Goal: Task Accomplishment & Management: Use online tool/utility

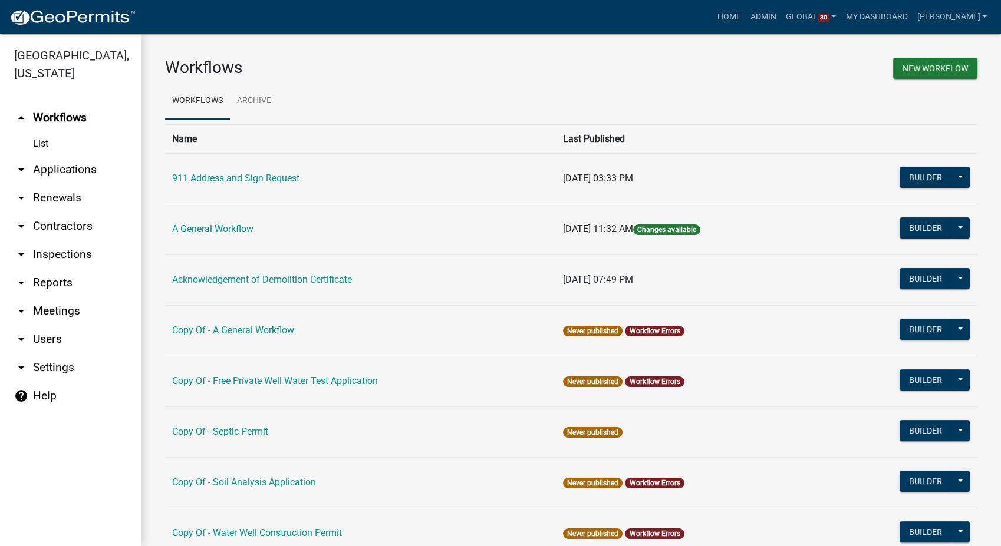
scroll to position [703, 0]
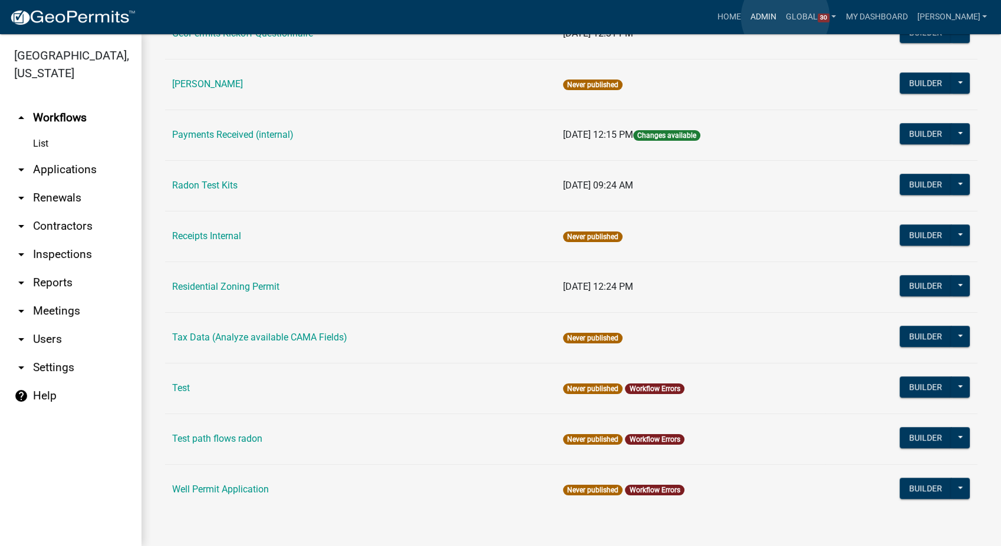
click at [781, 17] on link "Admin" at bounding box center [763, 17] width 35 height 22
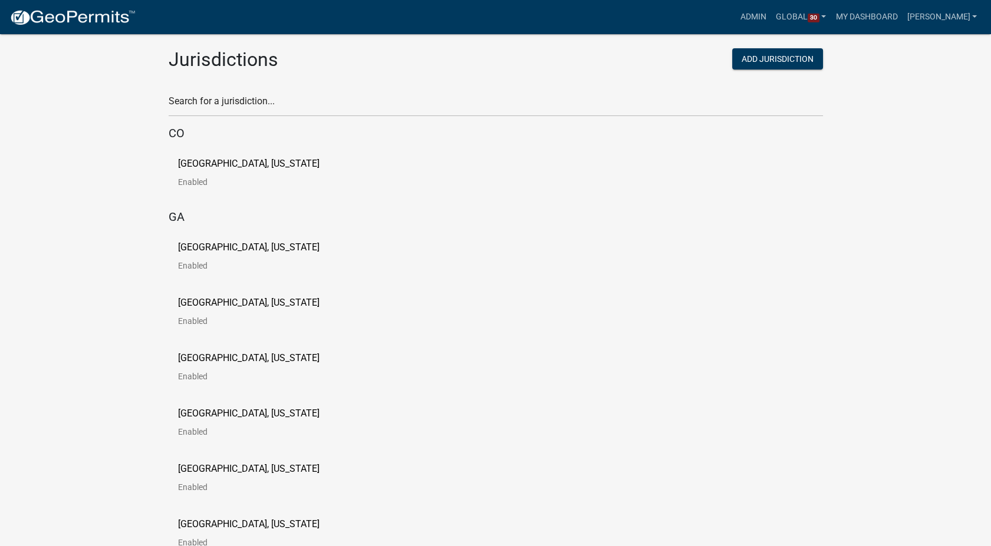
click at [239, 248] on p "[GEOGRAPHIC_DATA], [US_STATE]" at bounding box center [248, 247] width 141 height 9
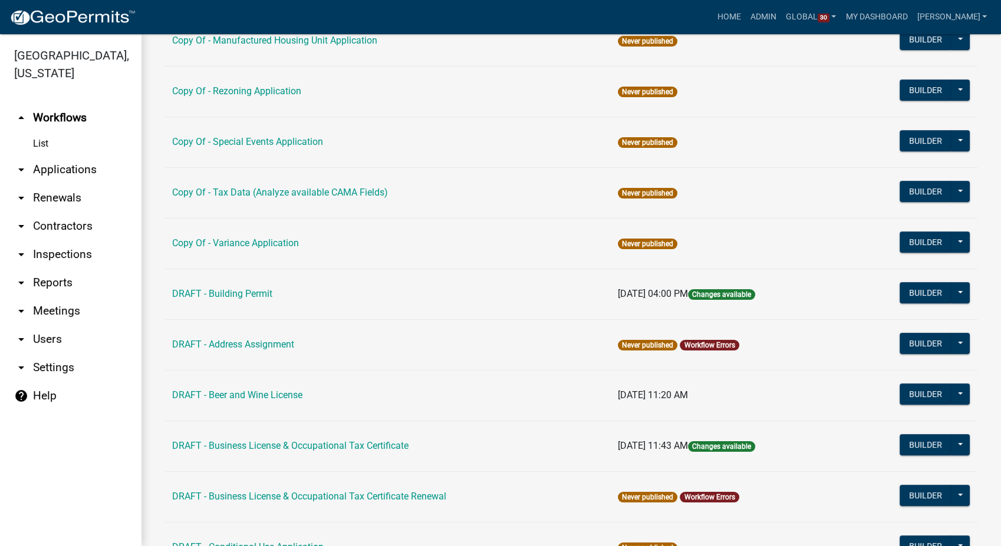
scroll to position [190, 0]
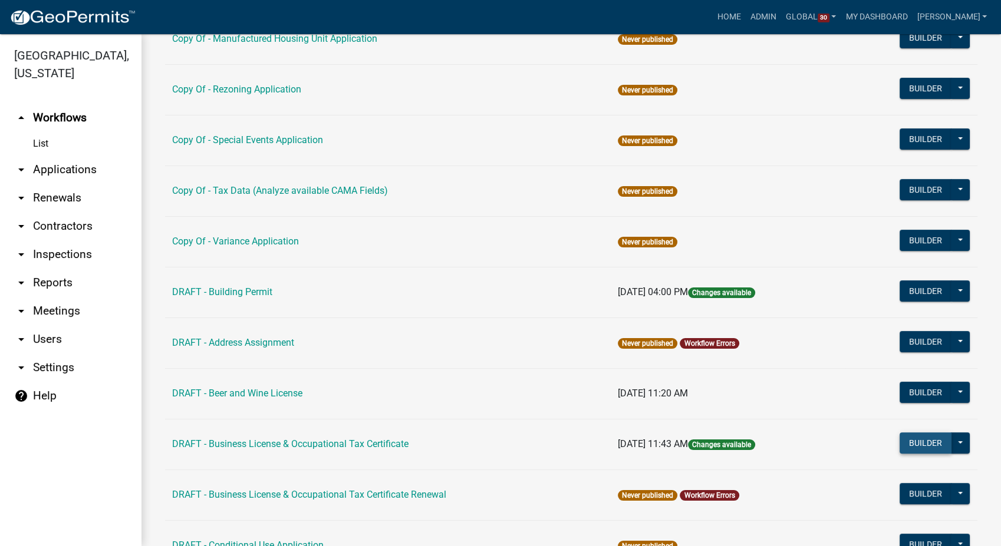
click at [899, 441] on button "Builder" at bounding box center [925, 443] width 52 height 21
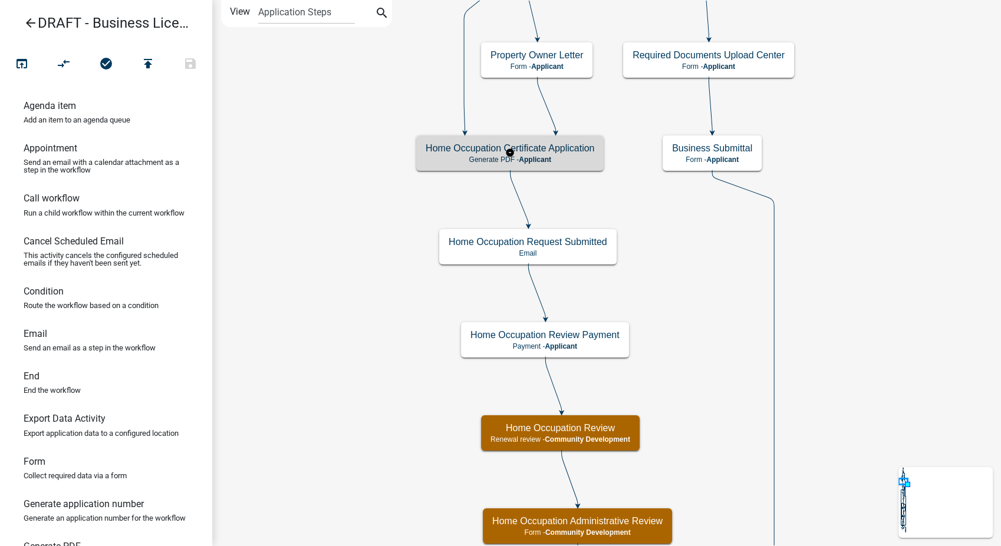
click at [429, 154] on div "Home Occupation Certificate Application Generate PDF - Applicant" at bounding box center [509, 153] width 187 height 35
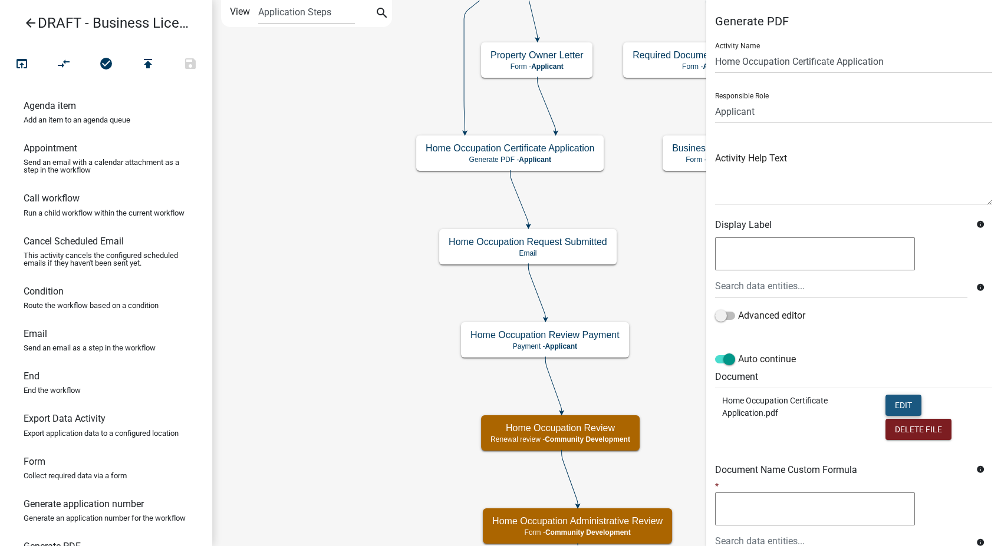
click at [893, 401] on button "Edit" at bounding box center [903, 405] width 36 height 21
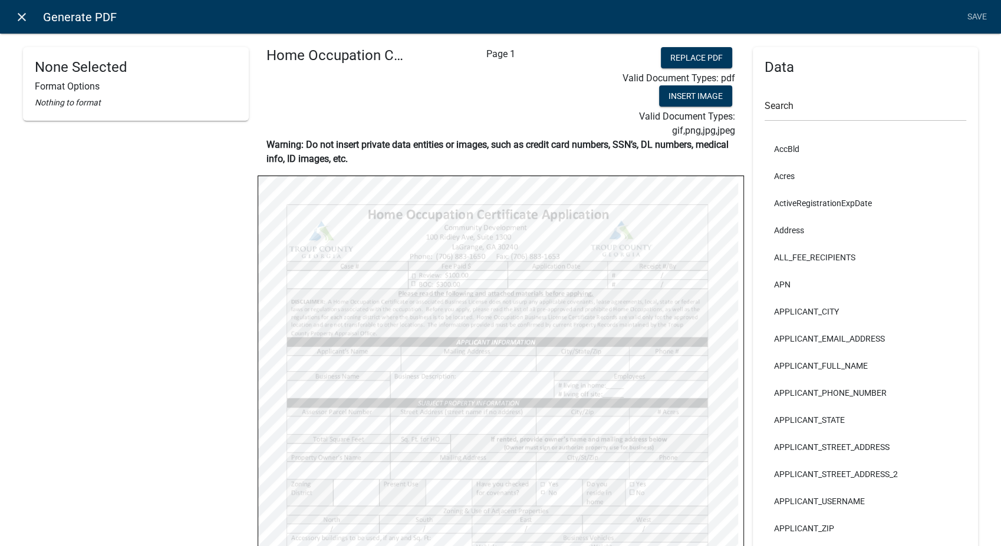
click at [23, 12] on icon "close" at bounding box center [22, 17] width 14 height 14
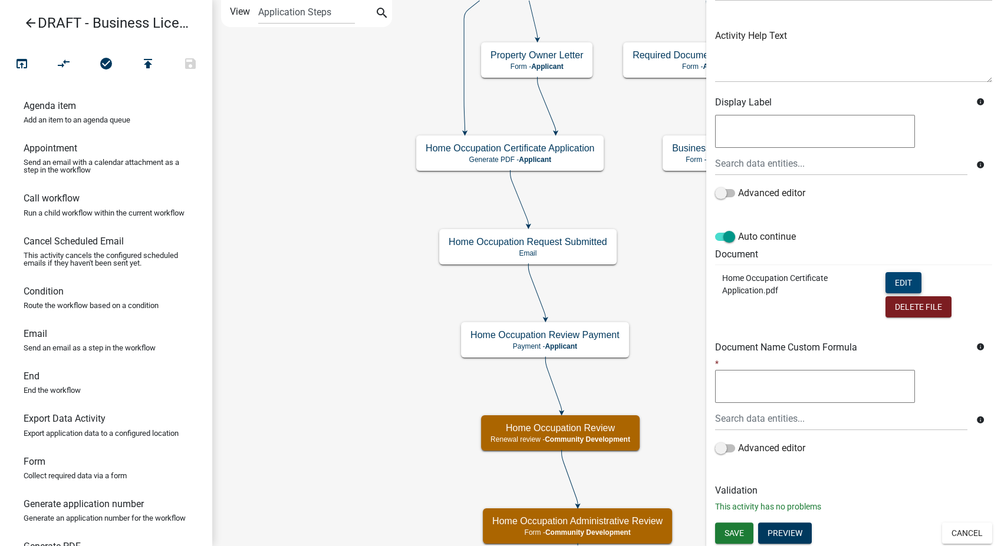
scroll to position [118, 0]
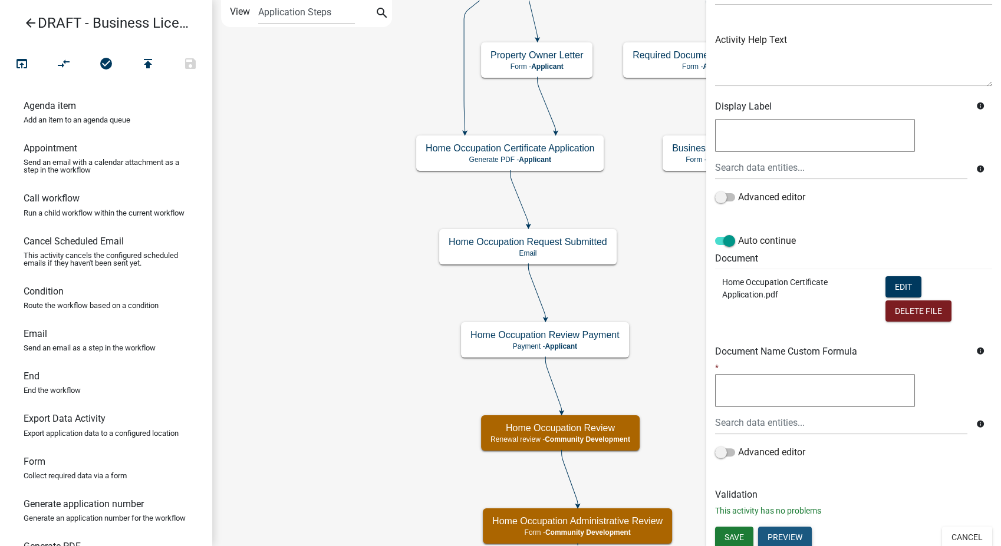
click at [783, 535] on button "Preview" at bounding box center [785, 537] width 54 height 21
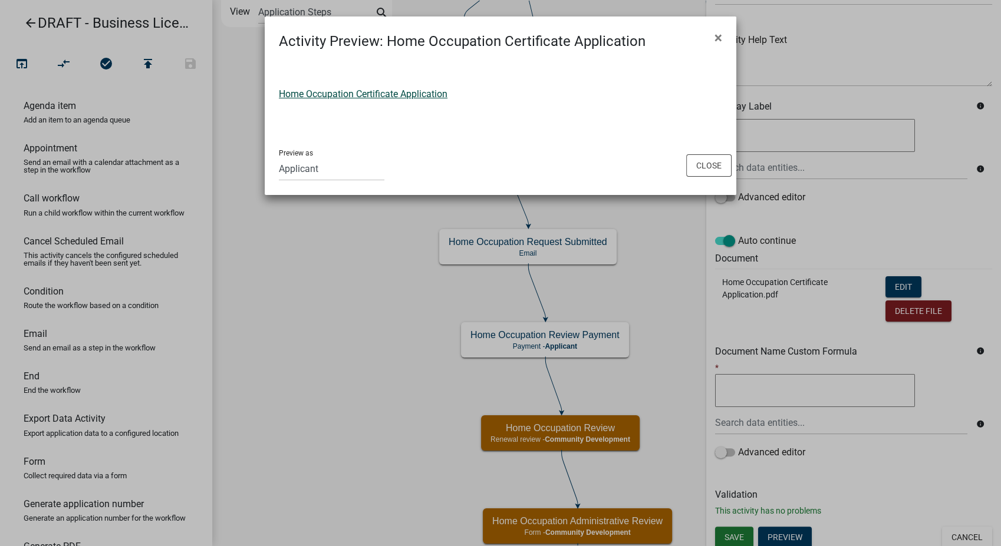
click at [350, 90] on link "Home Occupation Certificate Application" at bounding box center [363, 93] width 169 height 11
click at [717, 166] on button "Close" at bounding box center [708, 165] width 45 height 22
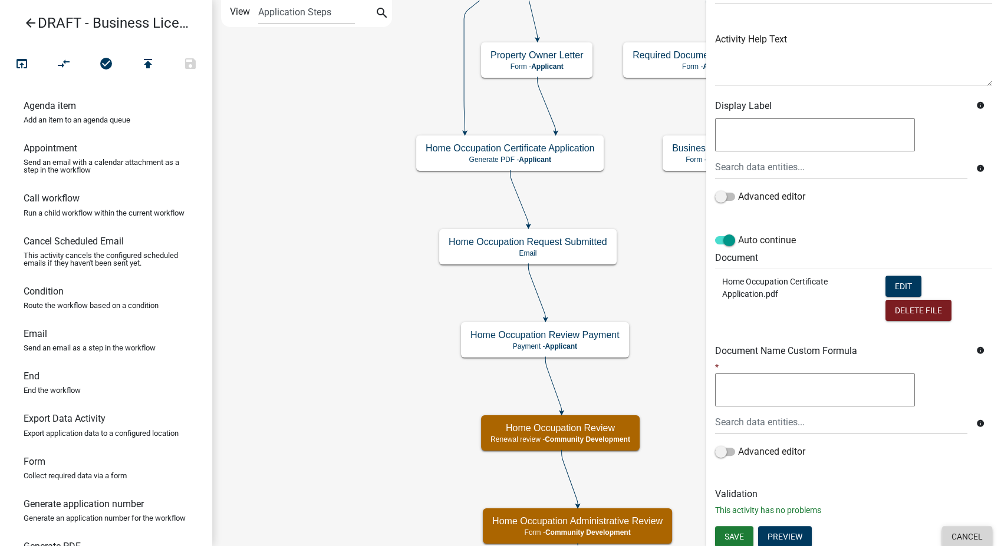
click at [974, 537] on button "Cancel" at bounding box center [967, 536] width 50 height 21
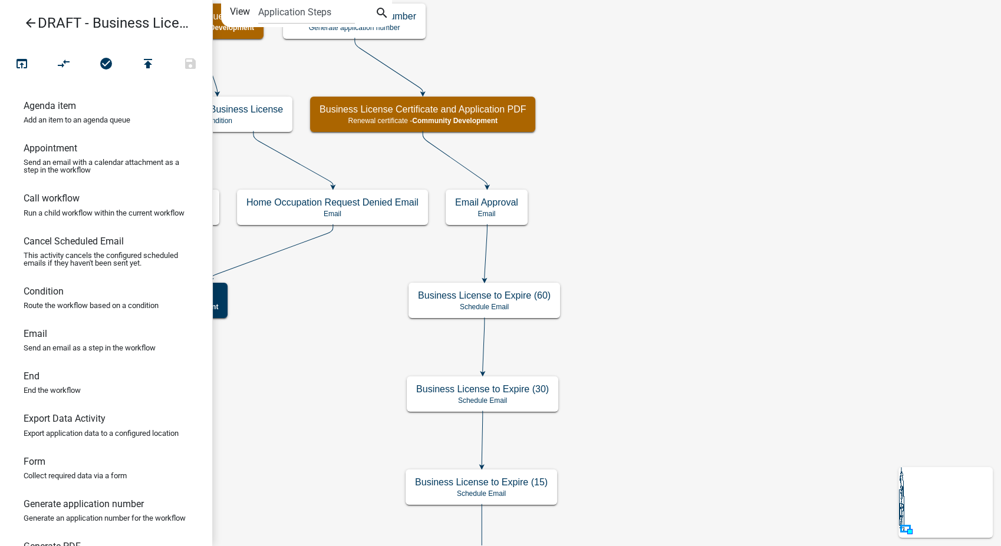
click at [499, 132] on icon "Start Start - Applicant Notify Approvers Email Pay Fees Payment - Applicant Ema…" at bounding box center [606, 300] width 787 height 598
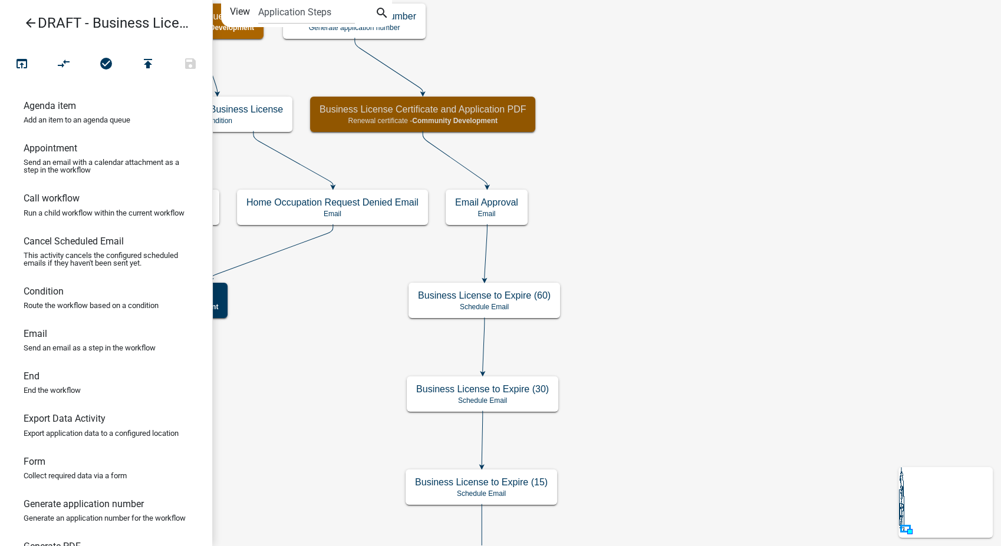
click at [497, 112] on h5 "Business License Certificate and Application PDF" at bounding box center [422, 109] width 206 height 11
click at [472, 136] on icon "Start Start - Applicant Notify Approvers Email Pay Fees Payment - Applicant Ema…" at bounding box center [606, 300] width 787 height 598
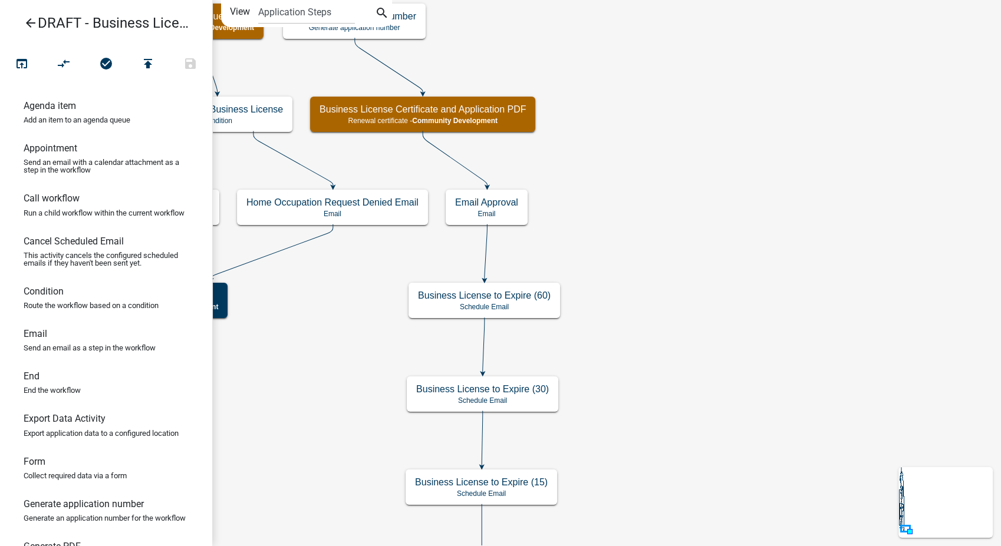
click at [472, 136] on icon "Start Start - Applicant Notify Approvers Email Pay Fees Payment - Applicant Ema…" at bounding box center [606, 300] width 787 height 598
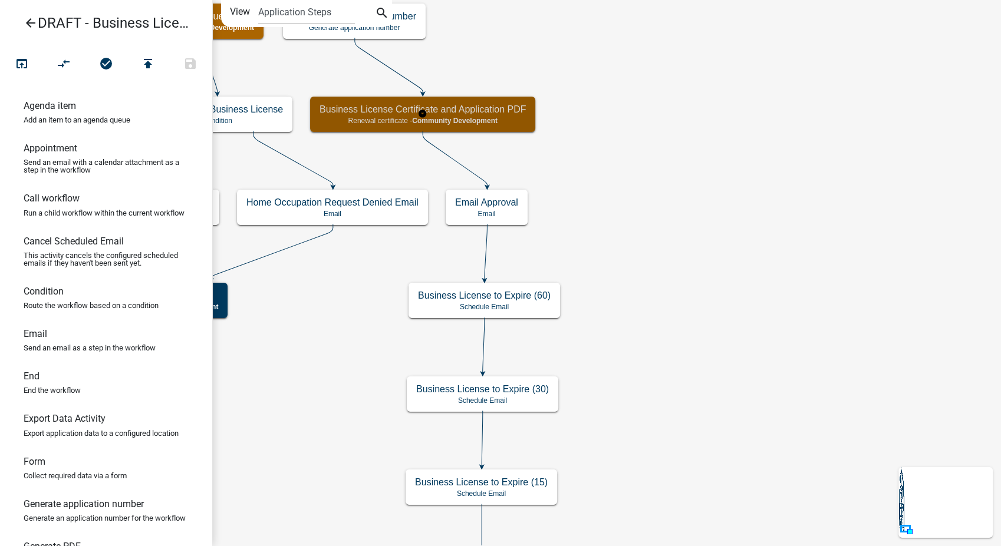
click at [477, 102] on div "Business License Certificate and Application PDF Renewal certificate - Communit…" at bounding box center [422, 114] width 225 height 35
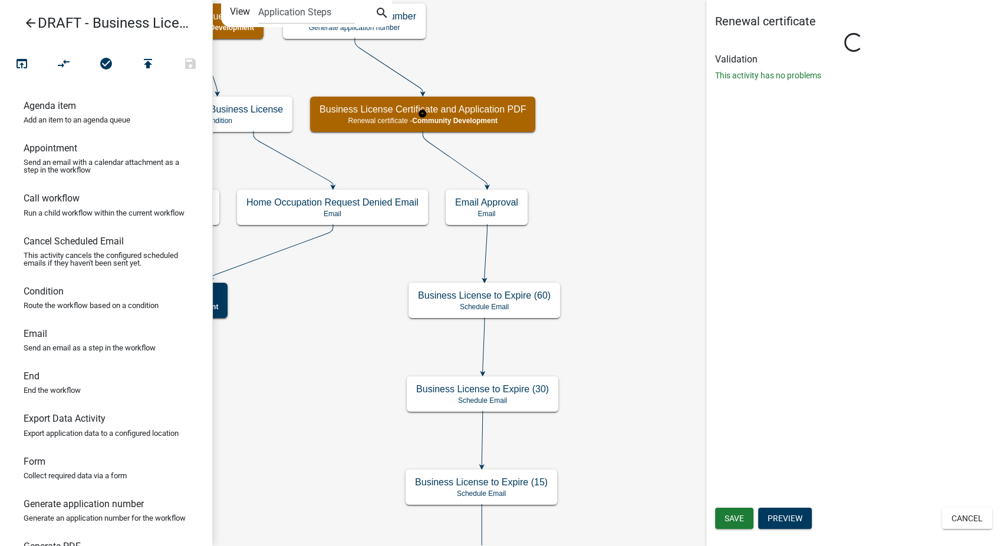
select select "66D5FF95-1CD3-428B-B9DC-D797D01D8DE2"
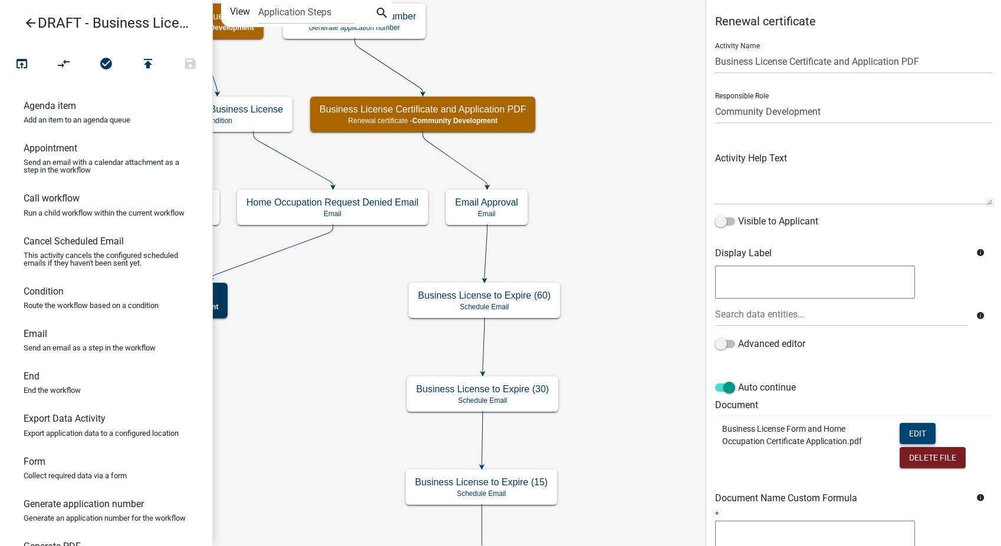
click at [922, 437] on button "Edit" at bounding box center [917, 433] width 36 height 21
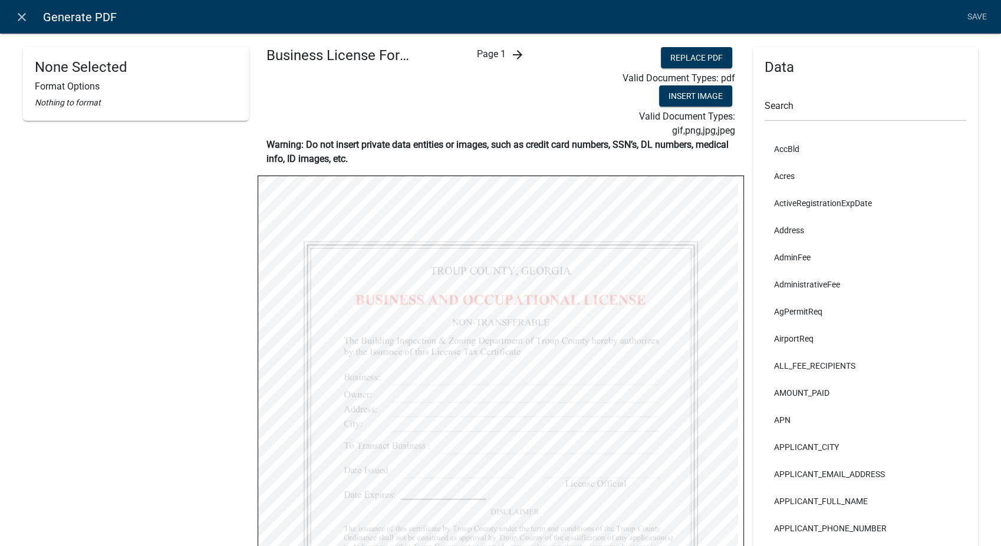
click at [522, 57] on div "Page 1 arrow_forward" at bounding box center [500, 92] width 162 height 91
click at [510, 53] on icon "arrow_forward" at bounding box center [517, 55] width 14 height 14
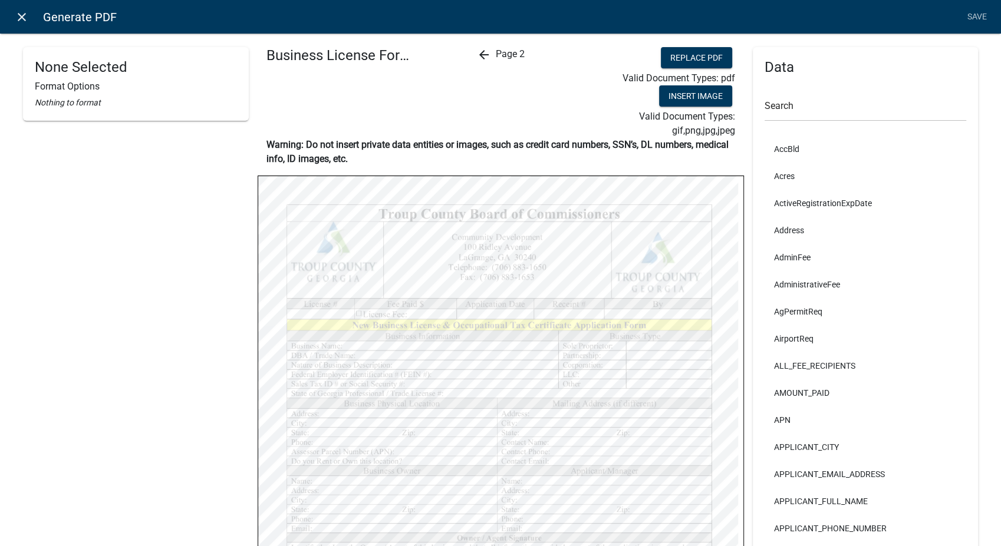
click at [22, 18] on icon "close" at bounding box center [22, 17] width 14 height 14
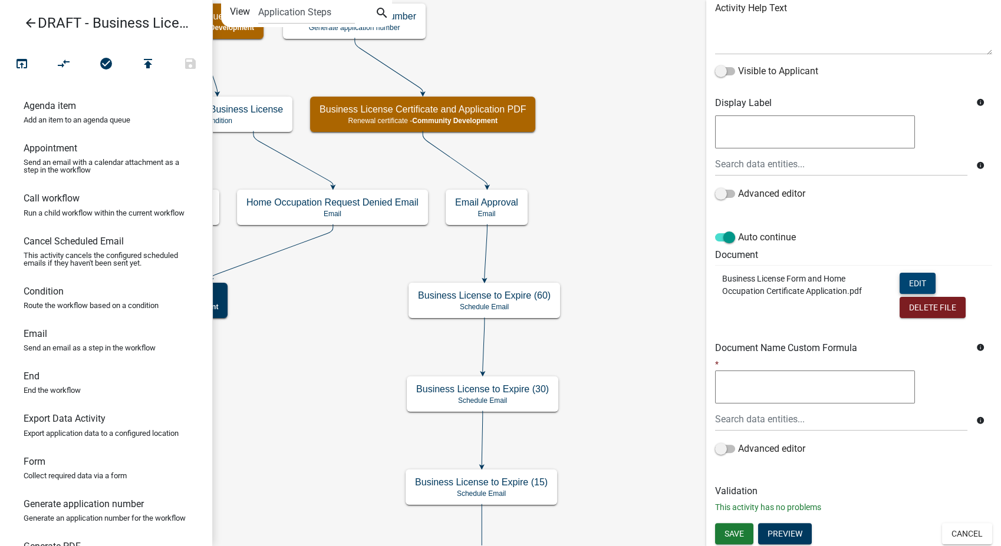
scroll to position [151, 0]
click at [791, 530] on button "Preview" at bounding box center [785, 533] width 54 height 21
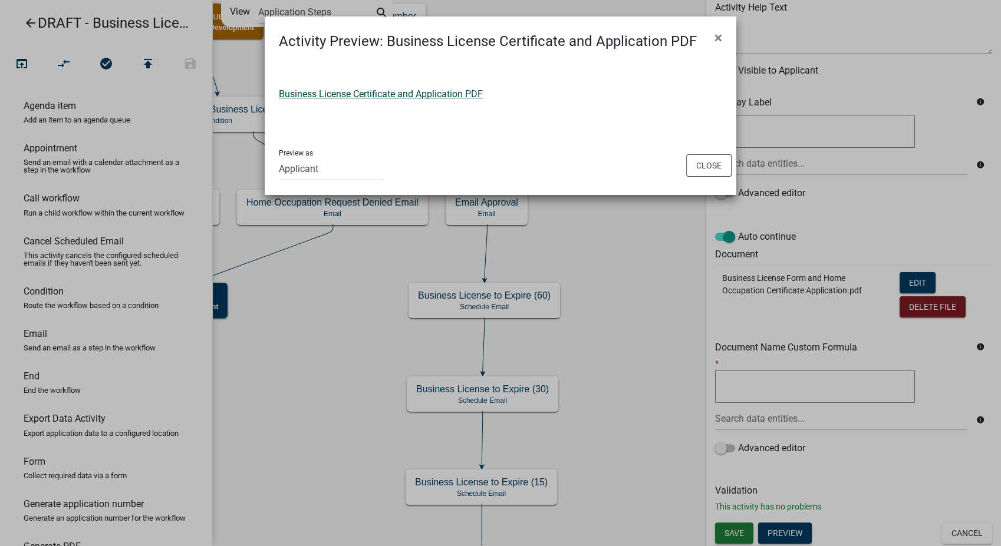
click at [338, 90] on link "Business License Certificate and Application PDF" at bounding box center [381, 93] width 204 height 11
click at [723, 160] on button "Close" at bounding box center [708, 165] width 45 height 22
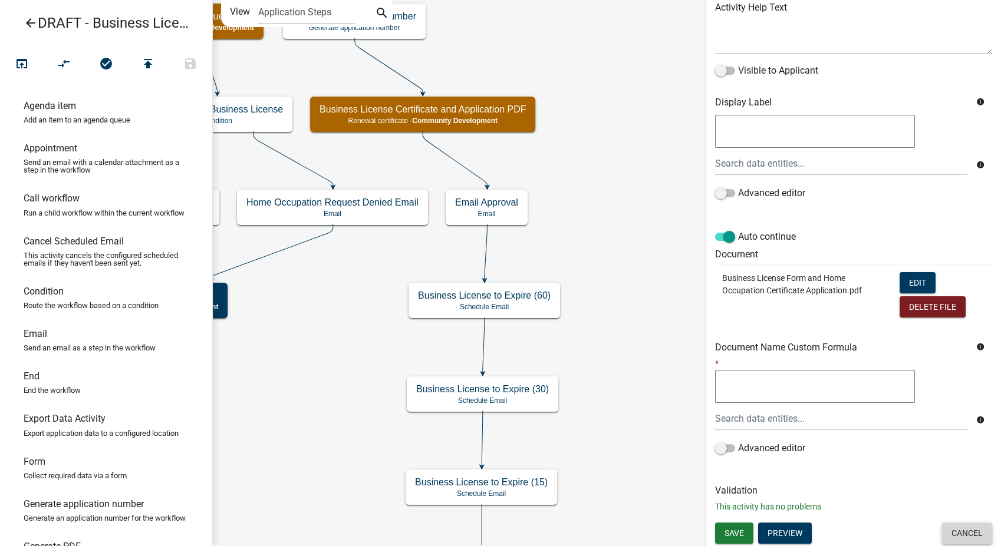
click at [953, 532] on button "Cancel" at bounding box center [967, 533] width 50 height 21
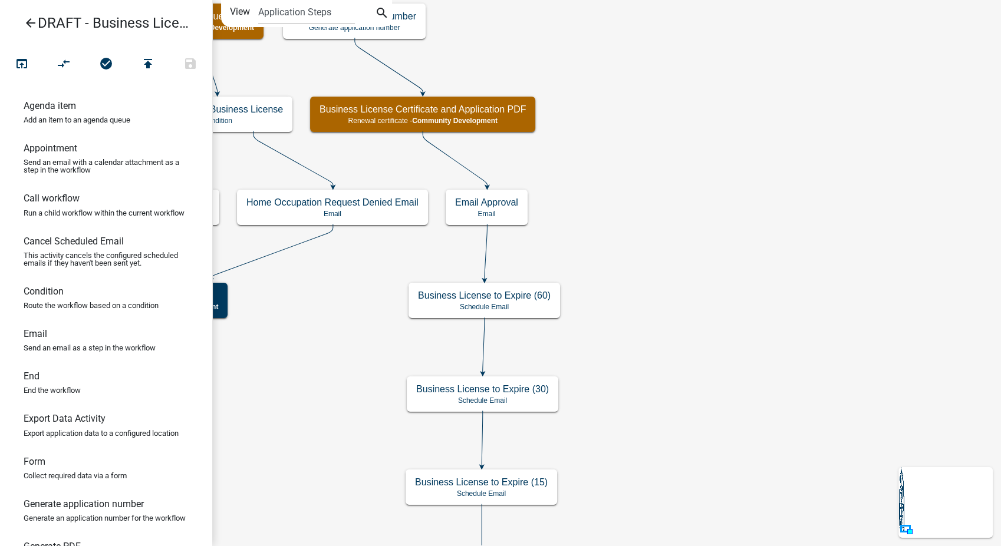
scroll to position [0, 0]
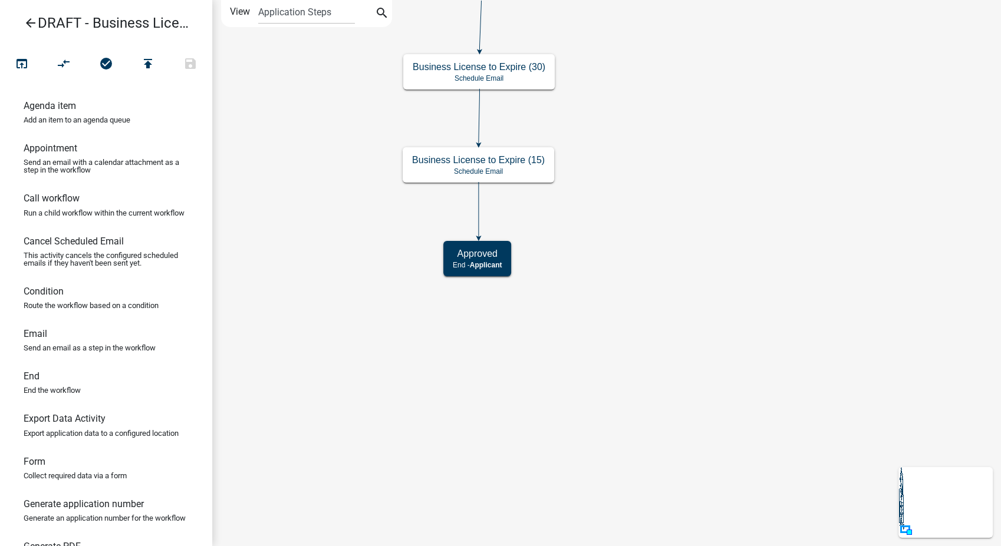
click at [953, 532] on icon at bounding box center [945, 502] width 94 height 71
click at [951, 227] on icon "Start Start - Applicant Notify Approvers Email Pay Fees Payment - Applicant Ema…" at bounding box center [606, 273] width 787 height 545
